Goal: Use online tool/utility

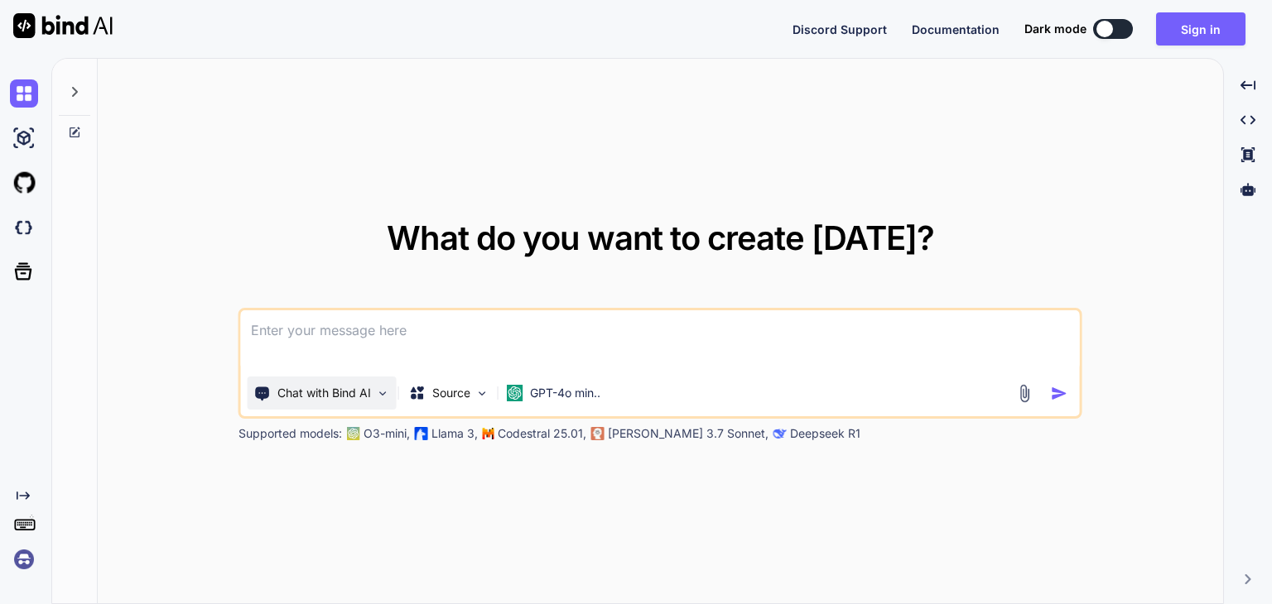
click at [379, 392] on img at bounding box center [383, 394] width 14 height 14
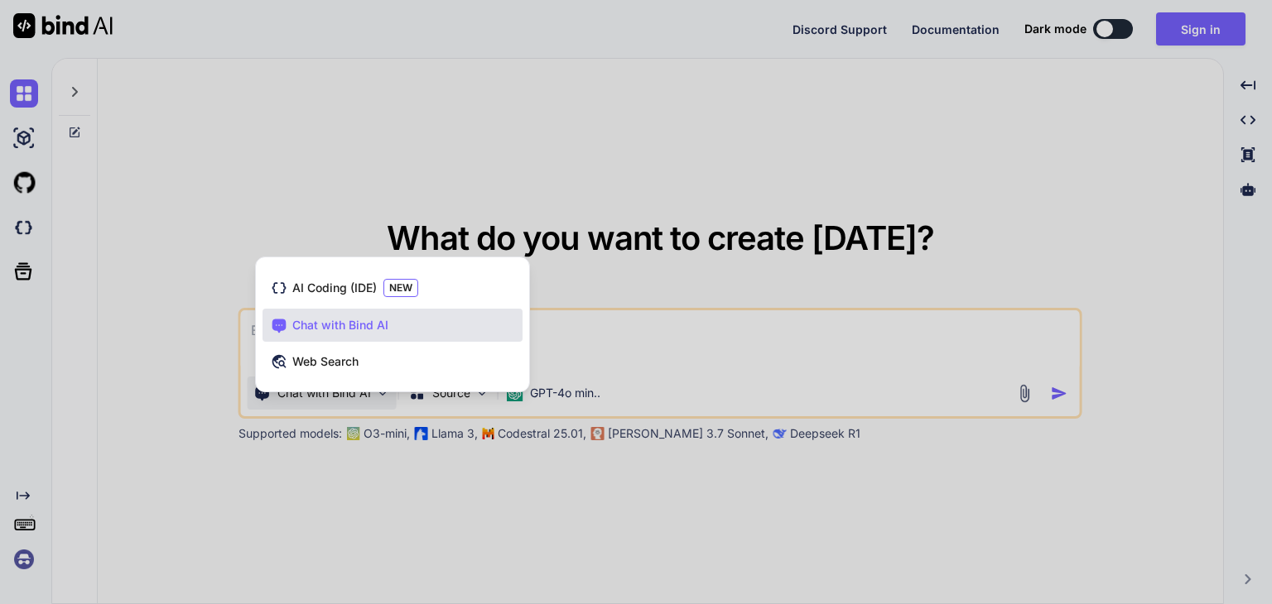
click at [556, 391] on div at bounding box center [636, 302] width 1272 height 604
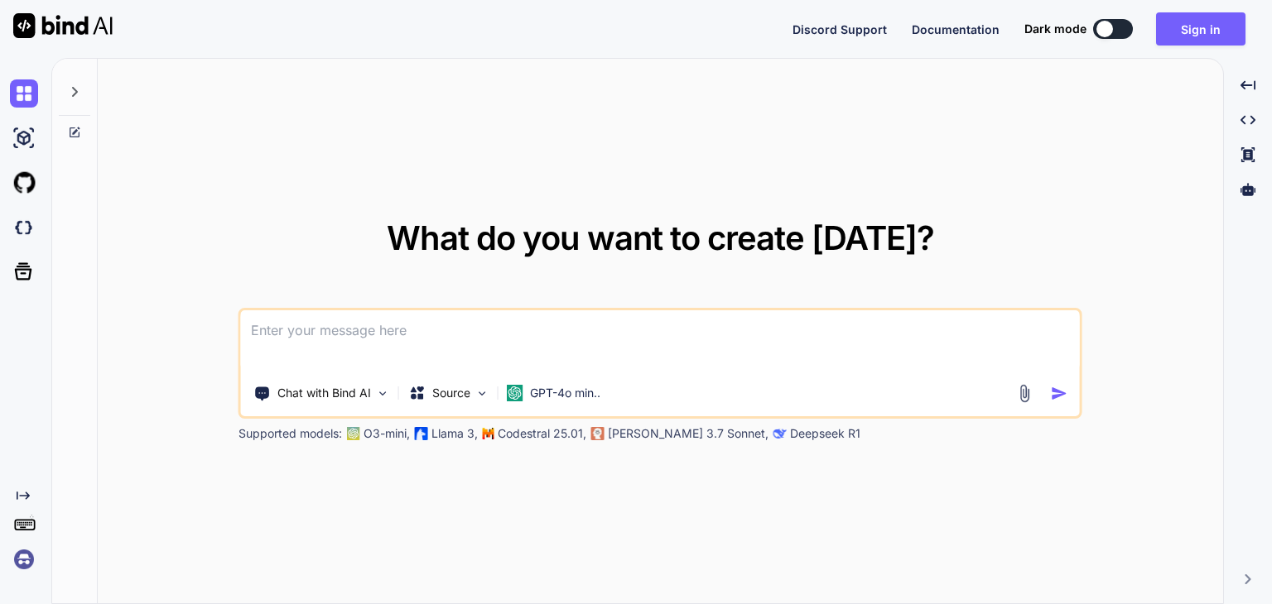
click at [556, 391] on p "GPT-4o min.." at bounding box center [565, 393] width 70 height 17
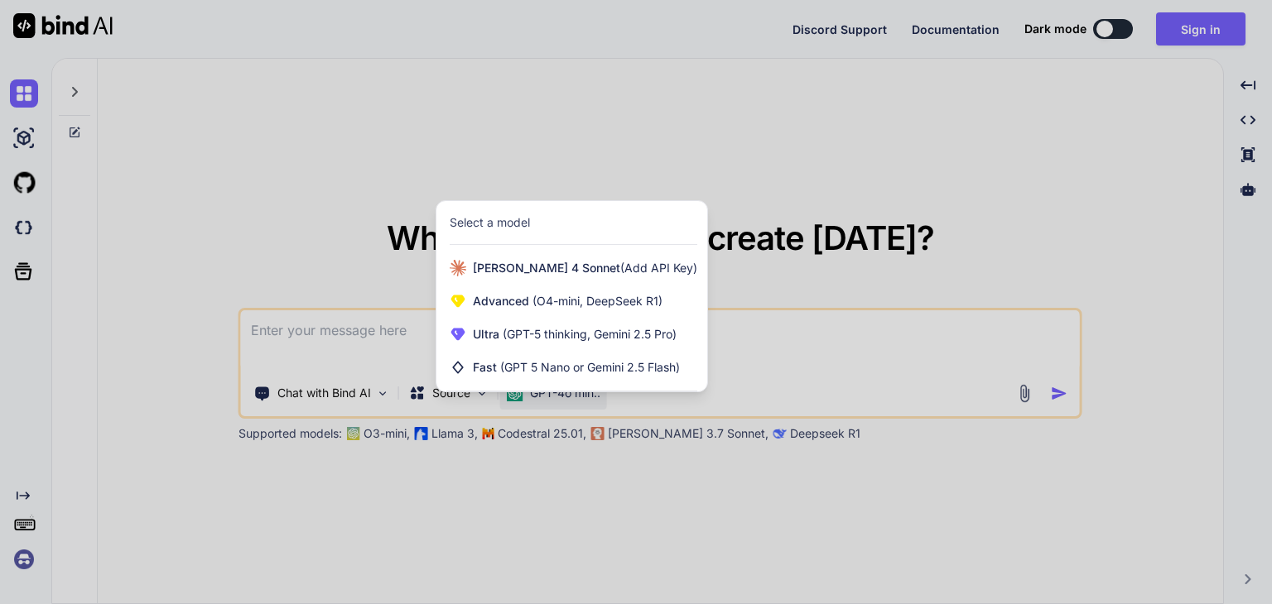
click at [152, 90] on div at bounding box center [636, 302] width 1272 height 604
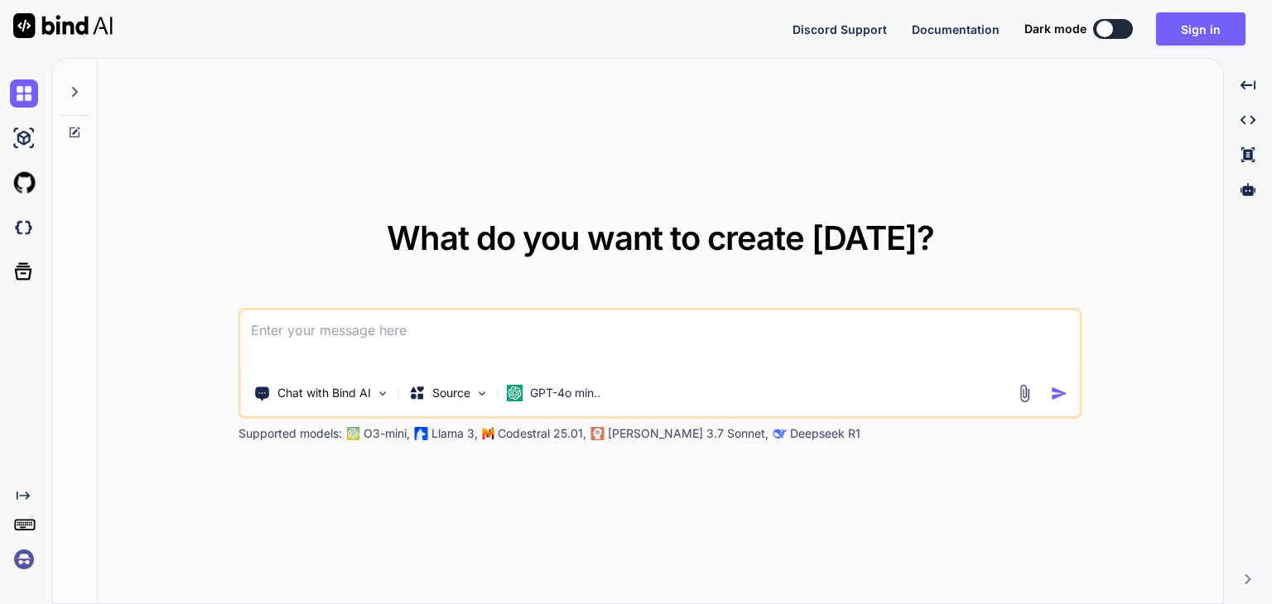
click at [43, 20] on img at bounding box center [62, 25] width 99 height 25
type textarea "x"
